Goal: Task Accomplishment & Management: Manage account settings

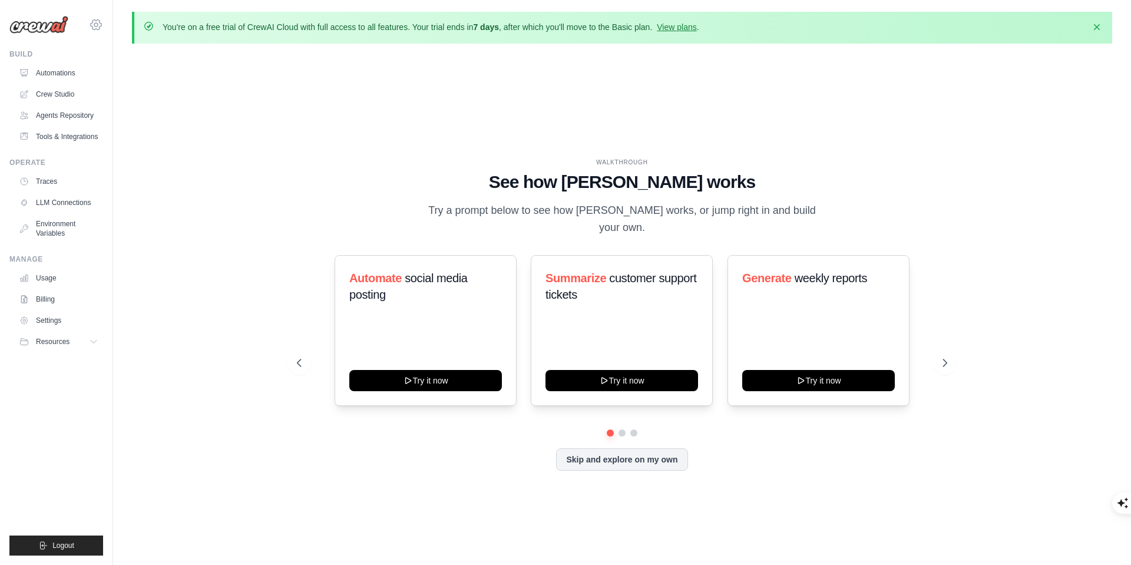
click at [99, 27] on icon at bounding box center [96, 24] width 11 height 10
click at [131, 66] on link "Settings" at bounding box center [147, 73] width 112 height 24
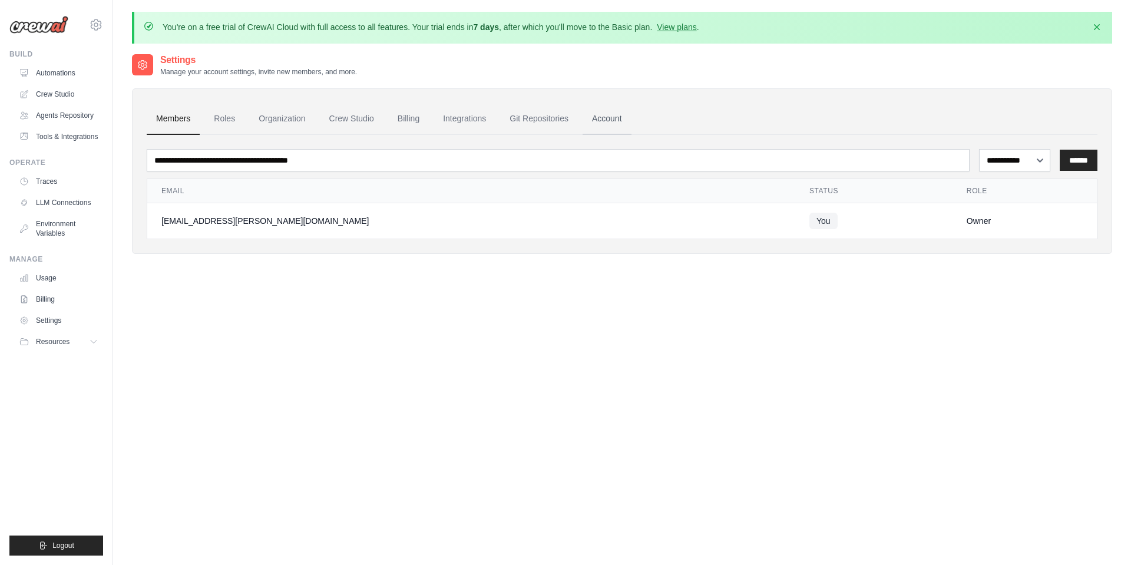
click at [595, 113] on link "Account" at bounding box center [607, 119] width 49 height 32
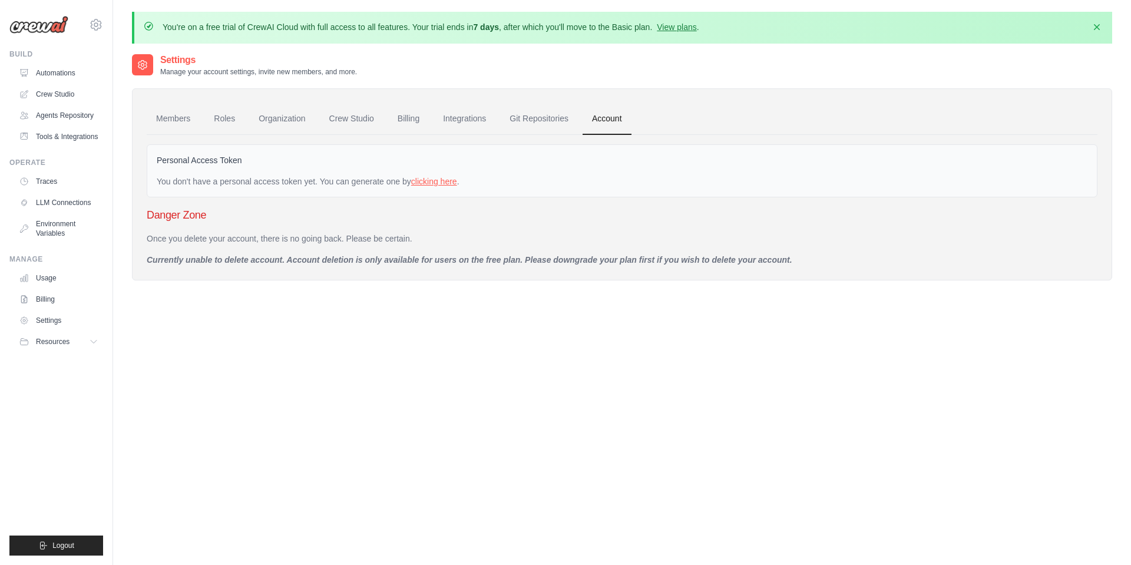
click at [448, 183] on link "clicking here" at bounding box center [434, 181] width 46 height 9
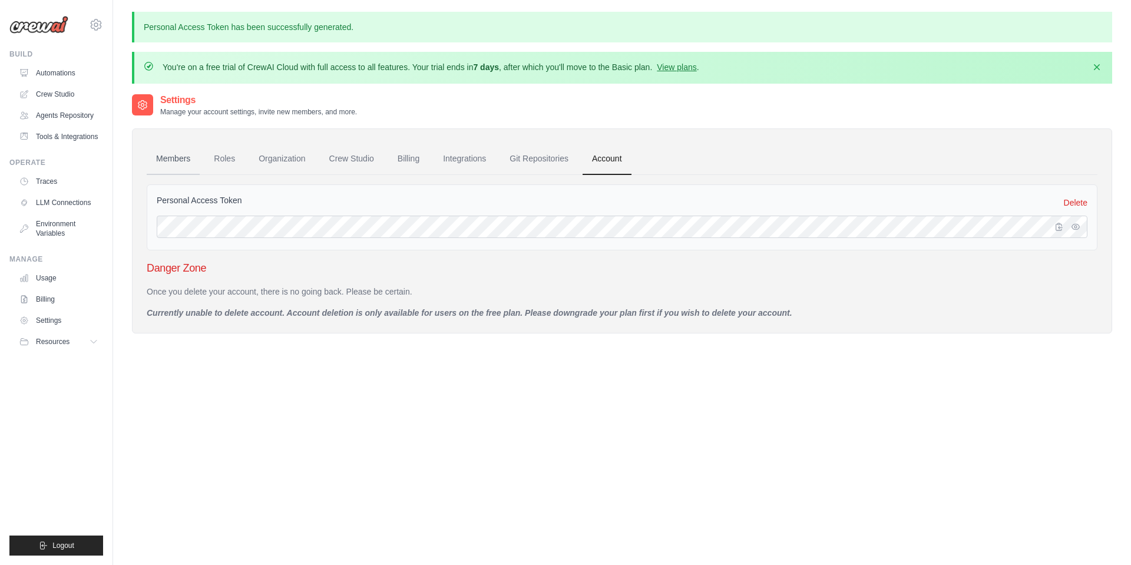
click at [184, 156] on link "Members" at bounding box center [173, 159] width 53 height 32
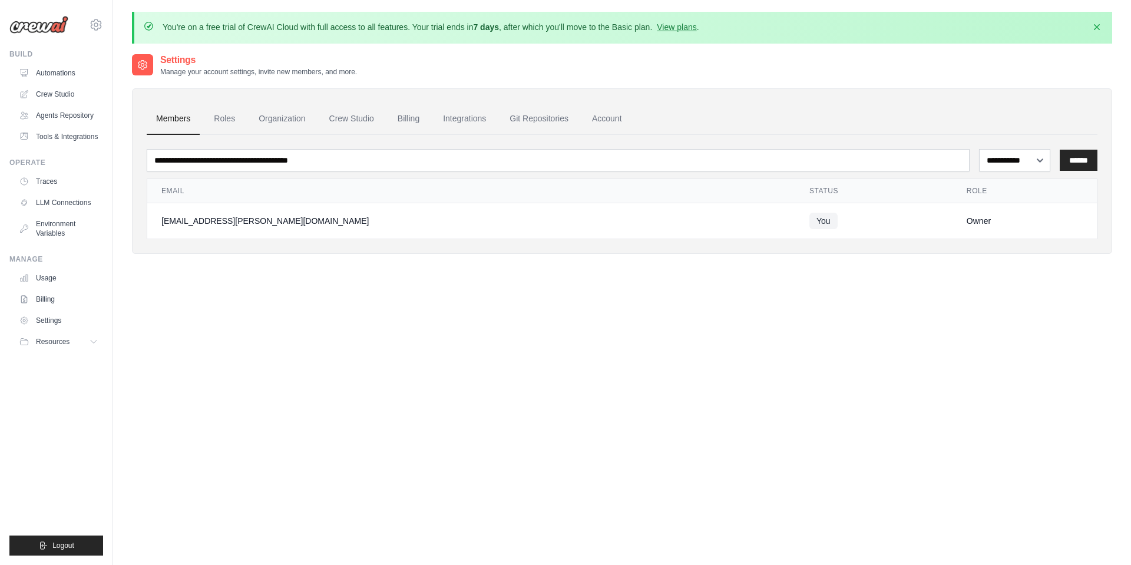
click at [953, 226] on td "Owner" at bounding box center [1025, 221] width 144 height 36
click at [208, 116] on link "Roles" at bounding box center [224, 119] width 40 height 32
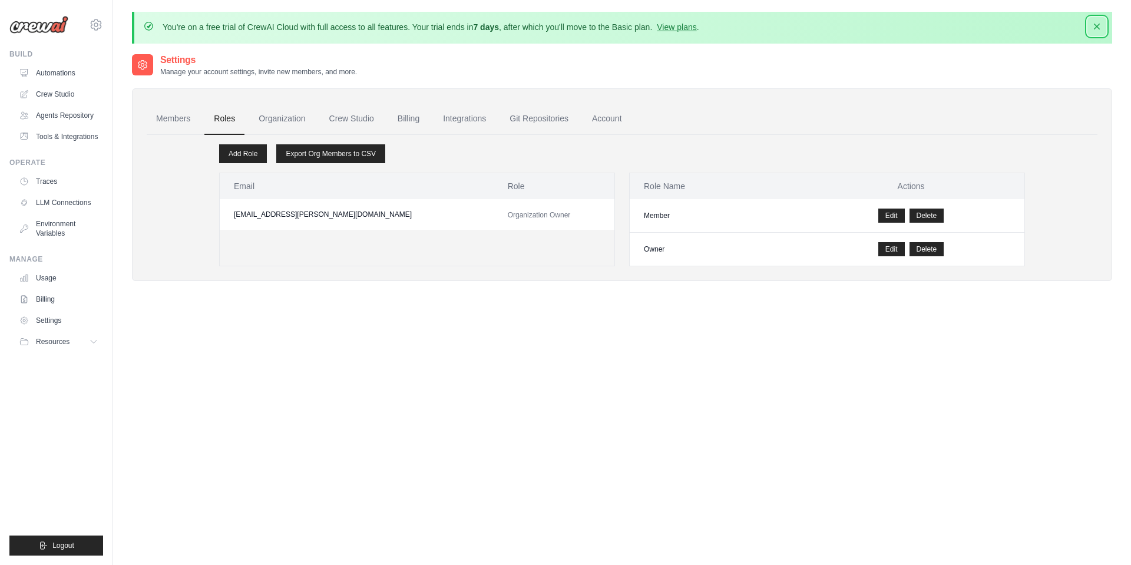
click at [1097, 23] on icon "button" at bounding box center [1097, 27] width 12 height 12
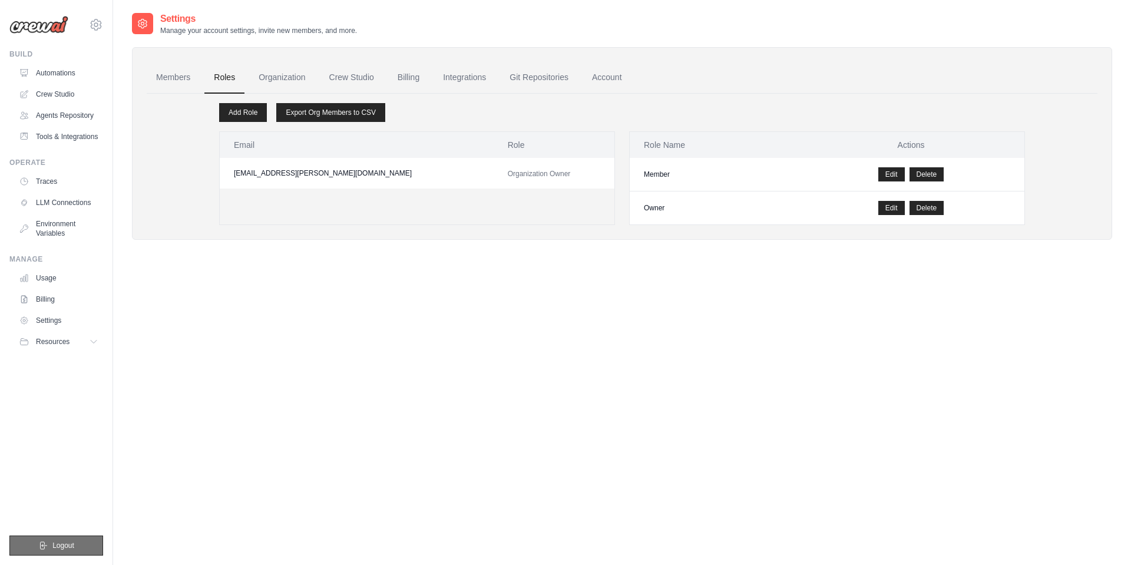
click at [55, 549] on span "Logout" at bounding box center [63, 545] width 22 height 9
